Goal: Task Accomplishment & Management: Use online tool/utility

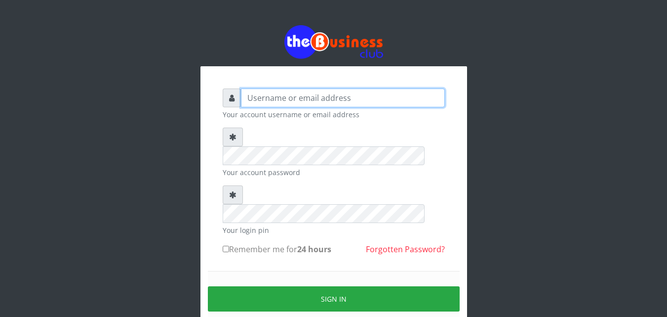
type input "kenachuks"
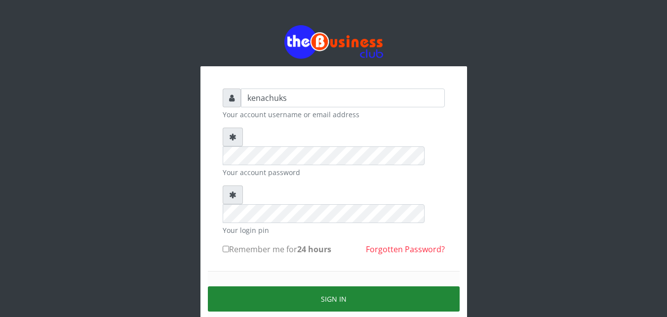
click at [314, 286] on button "Sign in" at bounding box center [334, 298] width 252 height 25
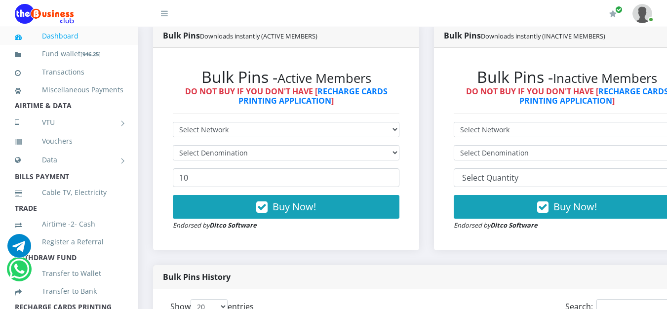
scroll to position [540, 0]
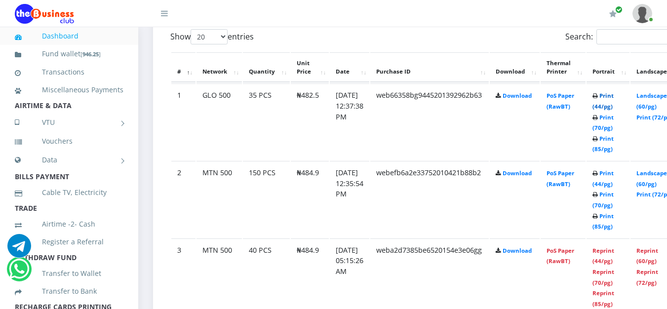
click at [614, 97] on link "Print (44/pg)" at bounding box center [603, 101] width 21 height 18
click at [614, 176] on link "Print (44/pg)" at bounding box center [603, 178] width 21 height 18
